Goal: Information Seeking & Learning: Find specific fact

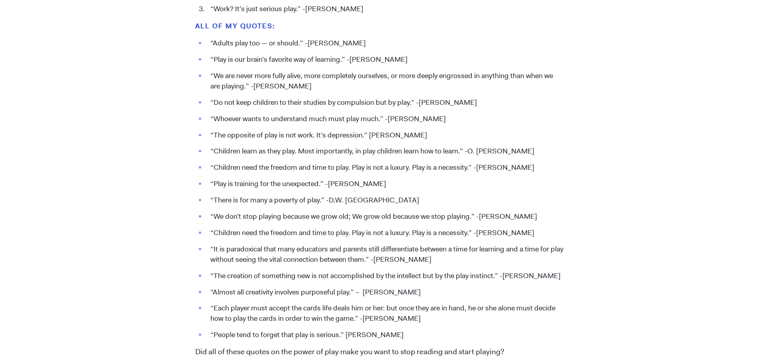
scroll to position [916, 0]
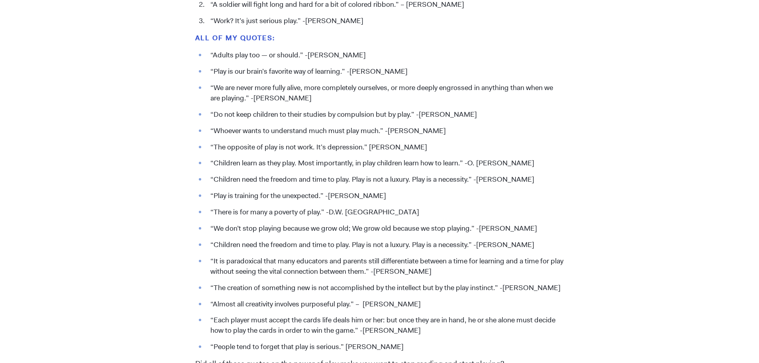
drag, startPoint x: 438, startPoint y: 145, endPoint x: 207, endPoint y: 147, distance: 231.0
click at [207, 147] on li "“The opposite of play is not work. It’s depression.” [PERSON_NAME]" at bounding box center [384, 147] width 357 height 10
copy li "“The opposite of play is not work. It’s depression.” [PERSON_NAME]"
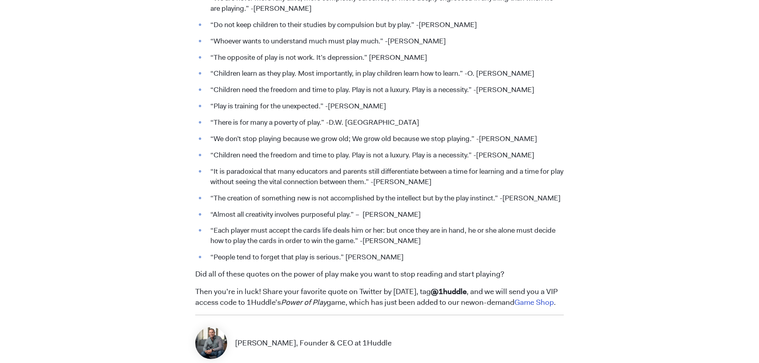
scroll to position [1035, 0]
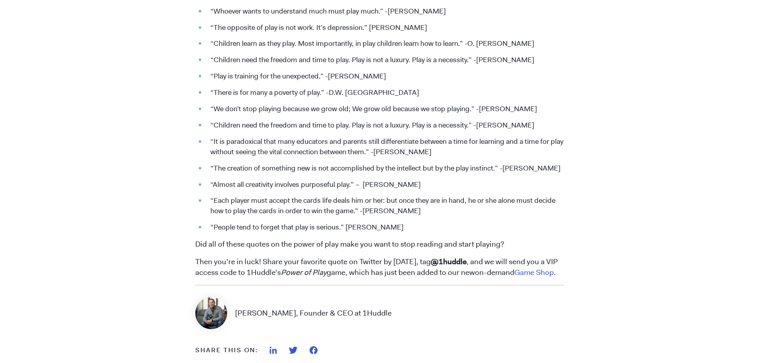
drag, startPoint x: 421, startPoint y: 184, endPoint x: 210, endPoint y: 186, distance: 211.5
click at [210, 186] on li "“Almost all creativity involves purposeful play.” – [PERSON_NAME]" at bounding box center [384, 185] width 357 height 10
copy li "“Almost all creativity involves purposeful play.” – [PERSON_NAME]"
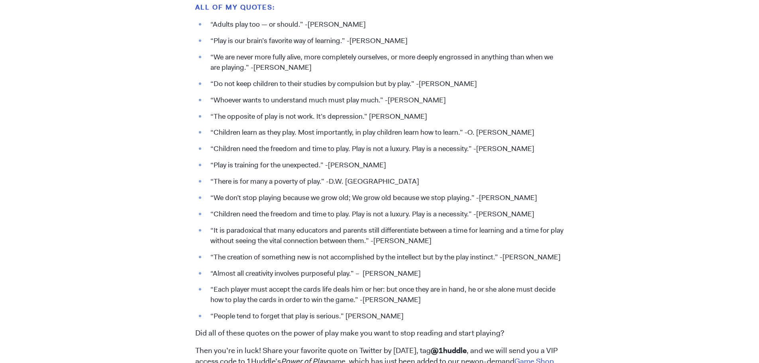
scroll to position [956, 0]
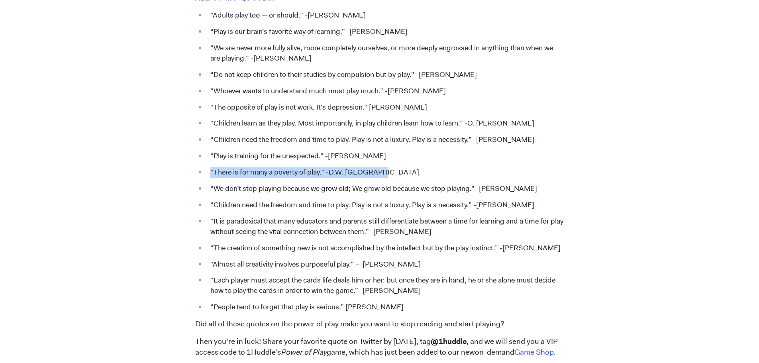
drag, startPoint x: 380, startPoint y: 172, endPoint x: 211, endPoint y: 175, distance: 169.3
click at [211, 175] on li "“There is for many a poverty of play.” -D.W. [GEOGRAPHIC_DATA]" at bounding box center [384, 172] width 357 height 10
copy li "“There is for many a poverty of play.” -D.W. [GEOGRAPHIC_DATA]"
drag, startPoint x: 456, startPoint y: 233, endPoint x: 210, endPoint y: 222, distance: 245.6
click at [210, 222] on li "“It is paradoxical that many educators and parents still differentiate between …" at bounding box center [384, 226] width 357 height 21
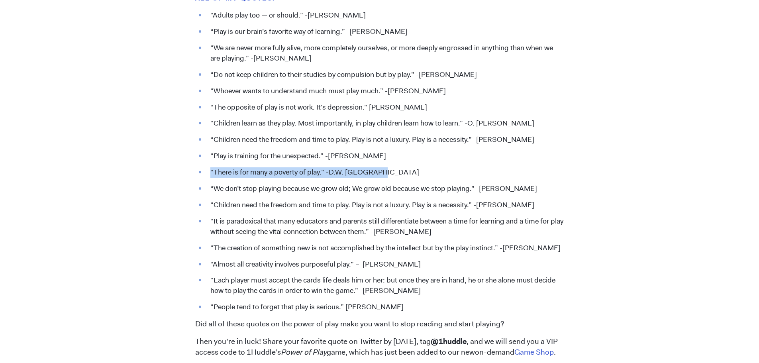
copy li "“It is paradoxical that many educators and parents still differentiate between …"
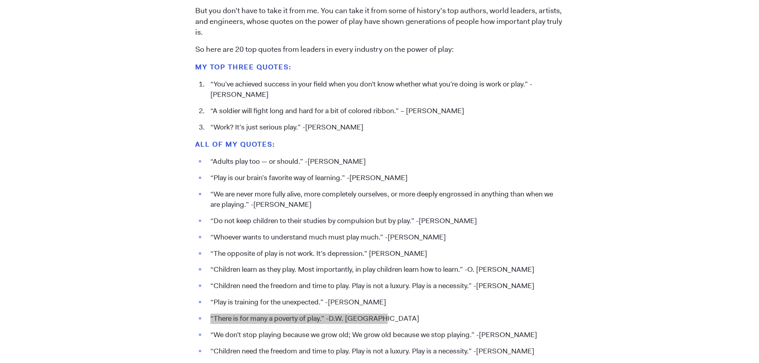
scroll to position [677, 0]
